Goal: Task Accomplishment & Management: Manage account settings

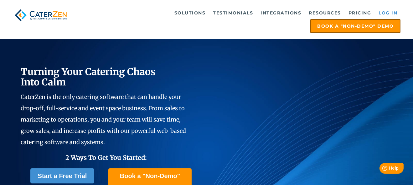
click at [391, 14] on link "Log in" at bounding box center [388, 13] width 25 height 13
click at [391, 8] on link "Log in" at bounding box center [388, 13] width 25 height 13
click at [390, 14] on link "Log in" at bounding box center [388, 13] width 25 height 13
click at [392, 14] on link "Log in" at bounding box center [388, 13] width 25 height 13
